Goal: Information Seeking & Learning: Learn about a topic

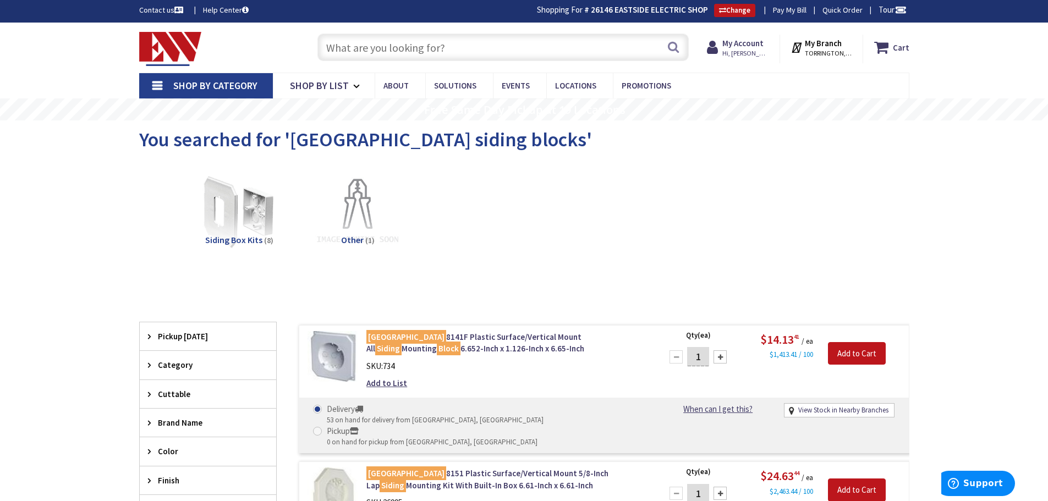
click at [391, 55] on input "text" at bounding box center [503, 48] width 371 height 28
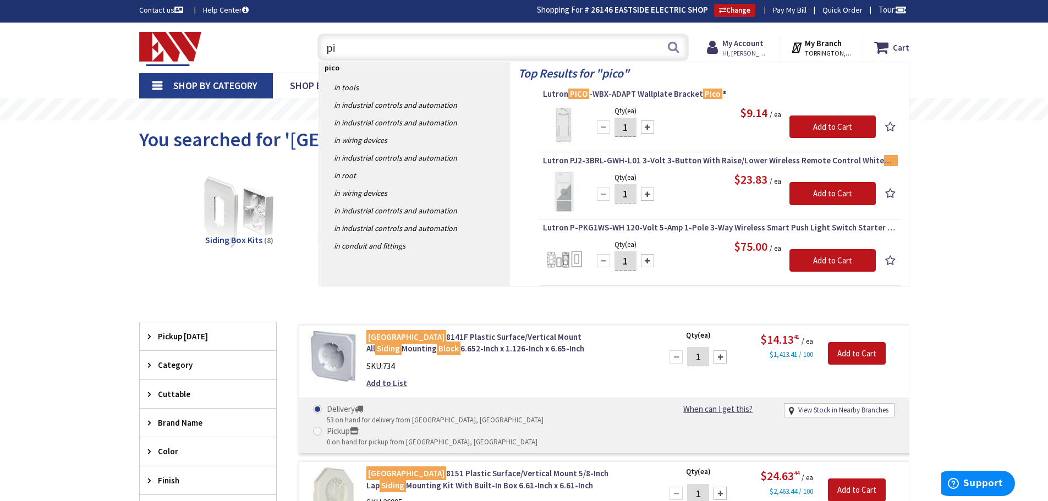
type input "p"
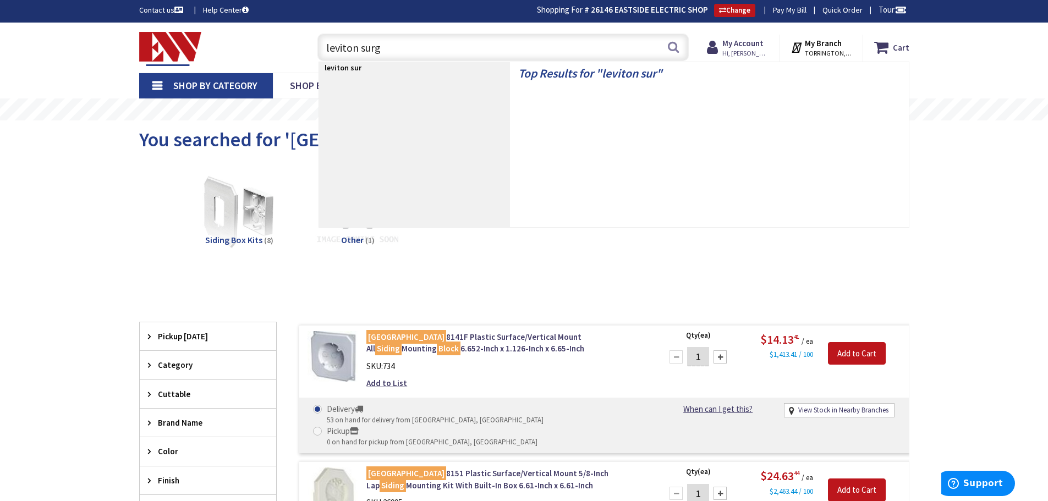
type input "leviton surge"
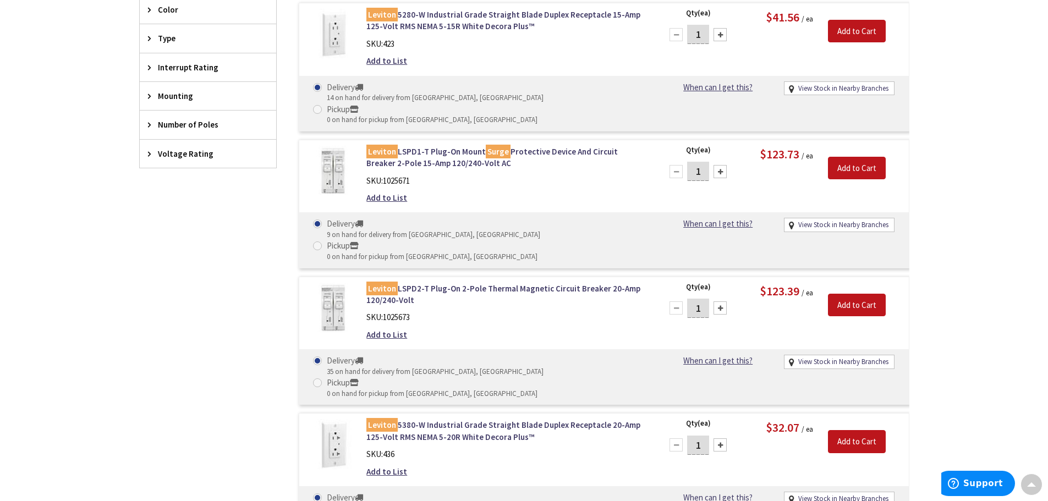
scroll to position [442, 0]
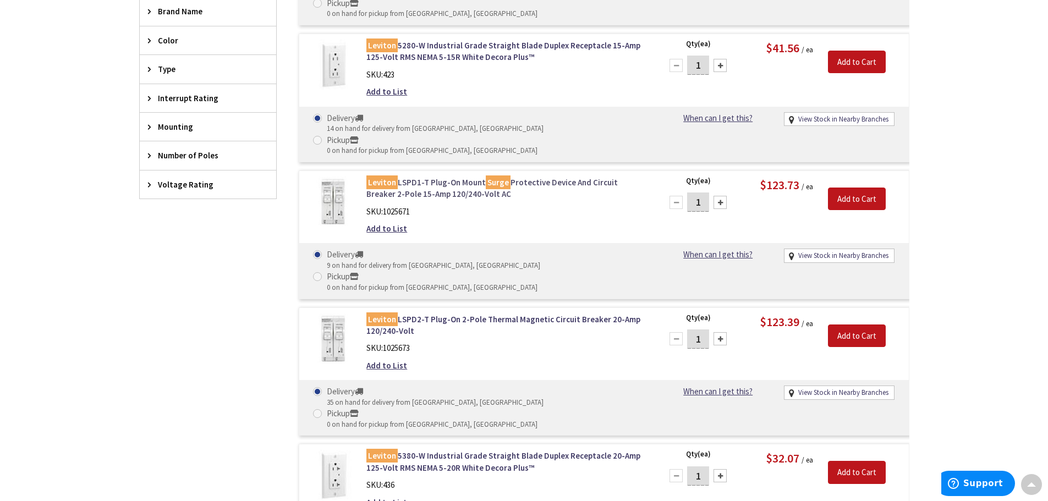
click at [419, 177] on link "Leviton LSPD1-T Plug-On Mount Surge Protective Device And Circuit Breaker 2-Pol…" at bounding box center [507, 189] width 280 height 24
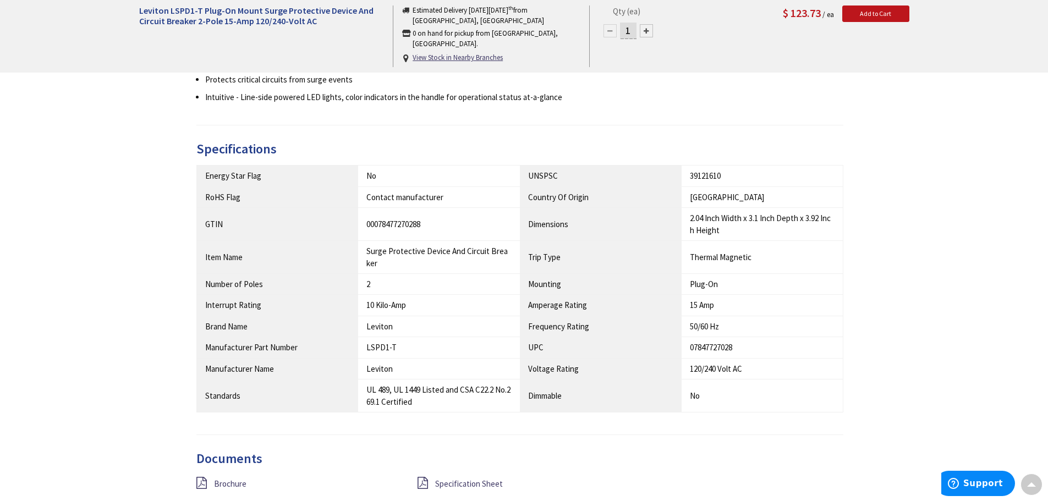
scroll to position [497, 0]
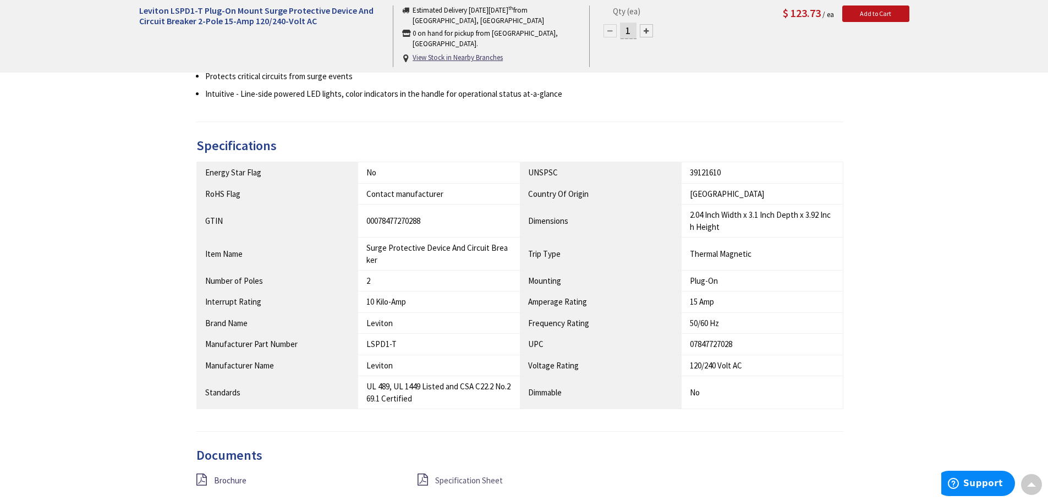
click at [471, 484] on span "Specification Sheet" at bounding box center [469, 480] width 68 height 10
